Goal: Information Seeking & Learning: Learn about a topic

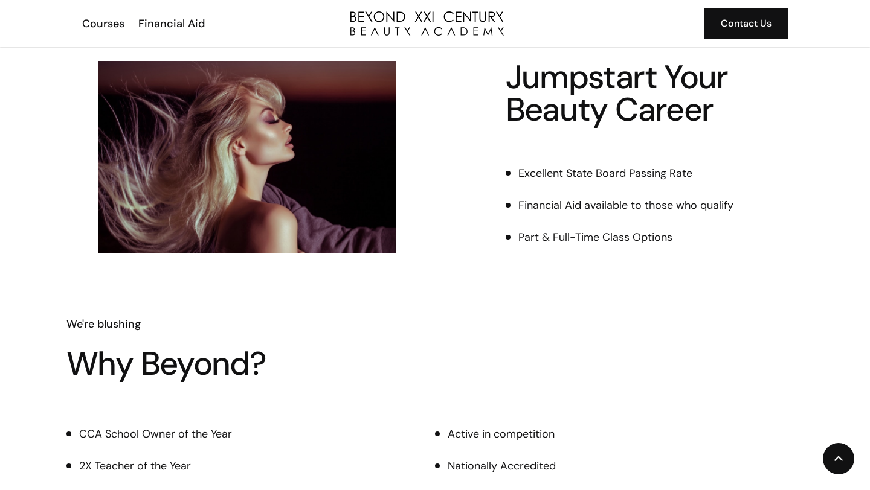
scroll to position [661, 0]
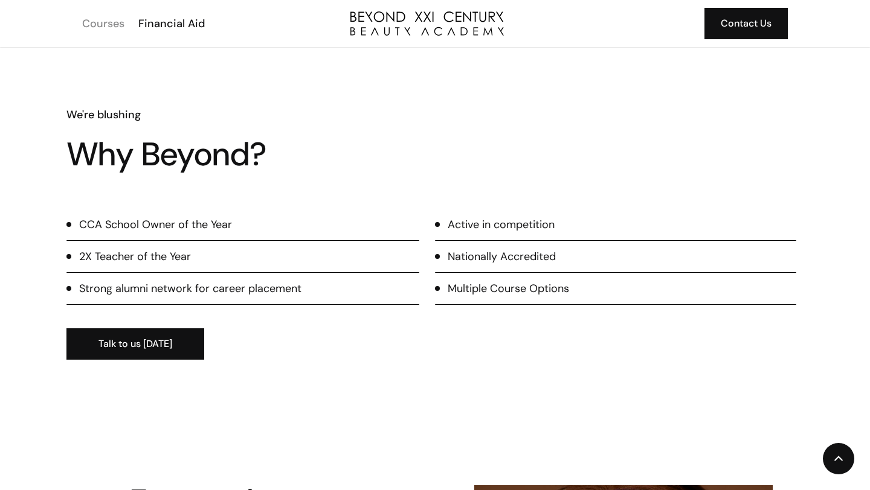
click at [98, 20] on div "Courses" at bounding box center [103, 24] width 42 height 16
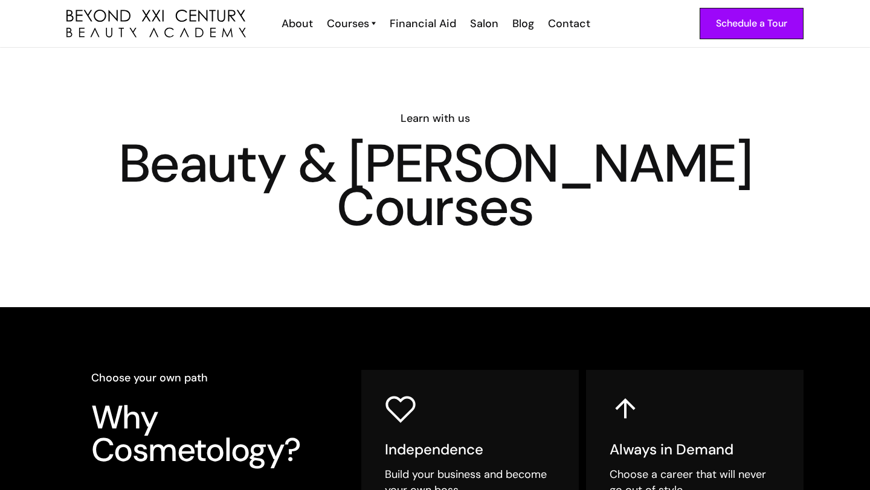
click at [316, 172] on h1 "Beauty & Barber Courses" at bounding box center [434, 185] width 737 height 87
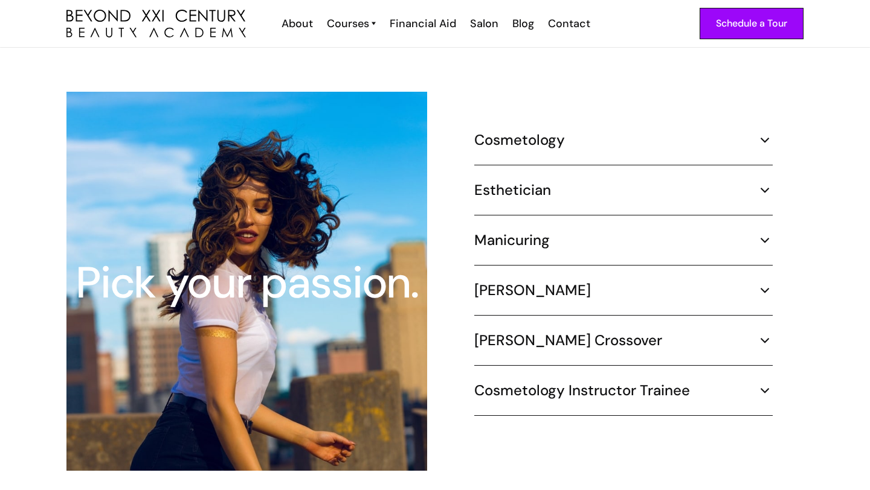
scroll to position [1108, 0]
click at [553, 135] on div "Cosmetology 1000 hours ¾ Time (30 hours per week) – 8.3 months Part Time (20 ho…" at bounding box center [623, 149] width 298 height 34
click at [763, 133] on img at bounding box center [765, 141] width 16 height 16
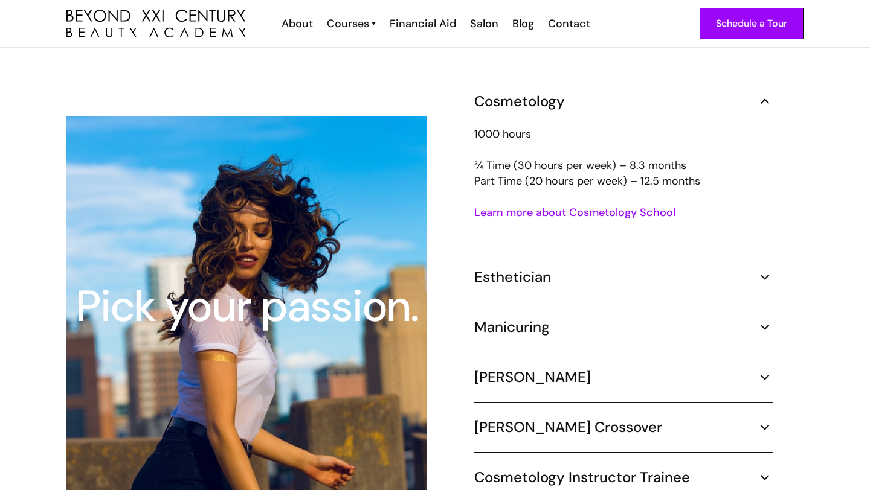
click at [632, 205] on link "Learn more about Cosmetology School" at bounding box center [574, 212] width 201 height 14
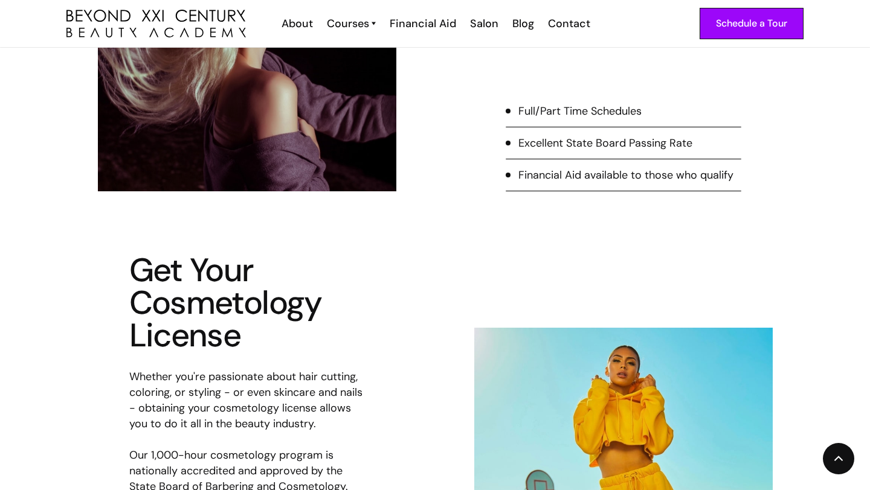
scroll to position [420, 0]
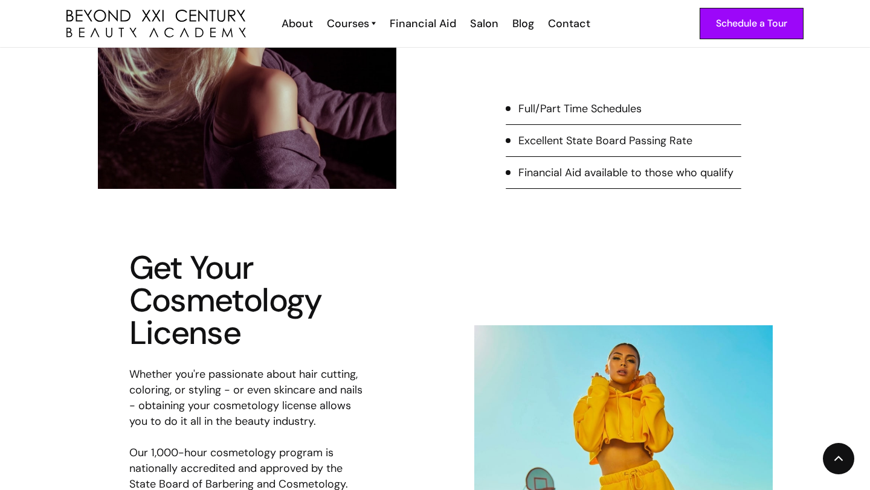
click at [586, 106] on div "Full/Part Time Schedules" at bounding box center [579, 109] width 123 height 16
click at [506, 111] on div at bounding box center [507, 108] width 5 height 5
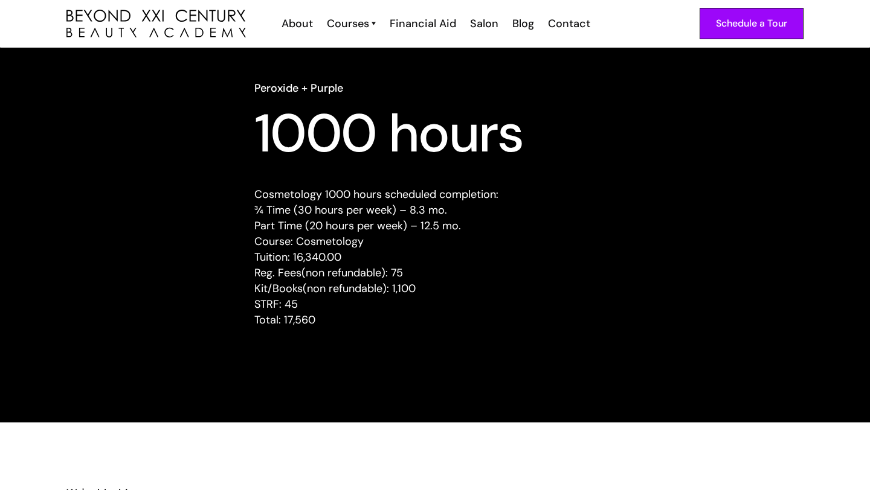
scroll to position [1139, 0]
